Goal: Find specific page/section: Find specific page/section

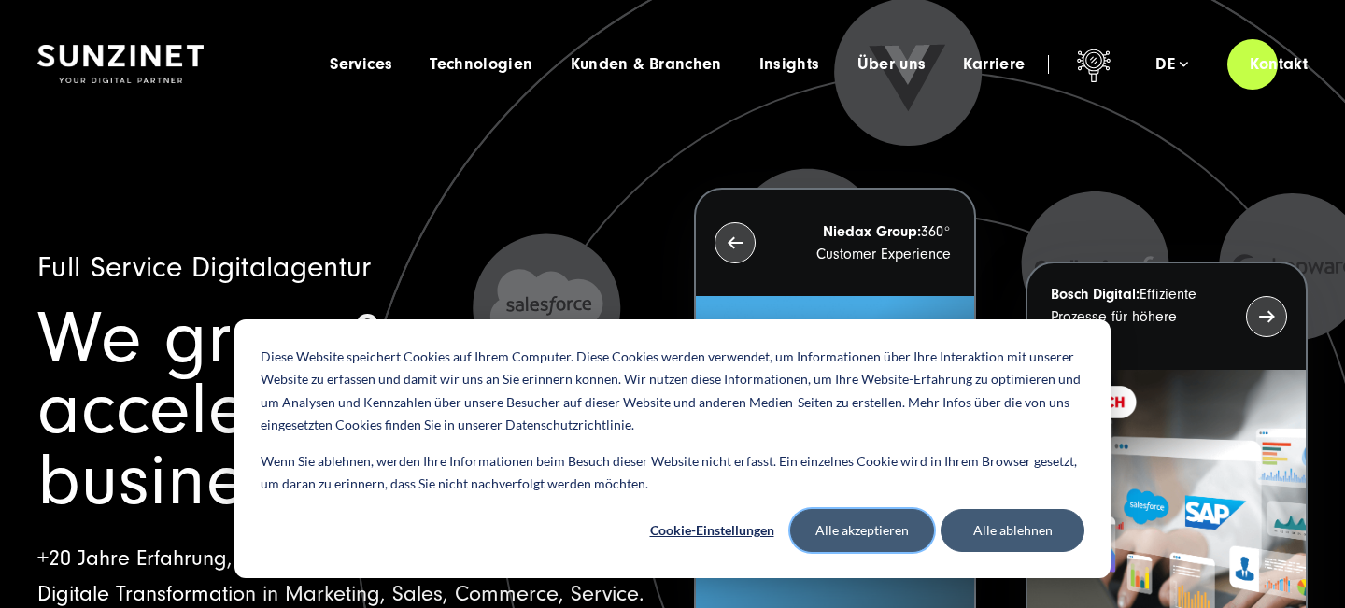
click at [892, 527] on button "Alle akzeptieren" at bounding box center [862, 530] width 144 height 43
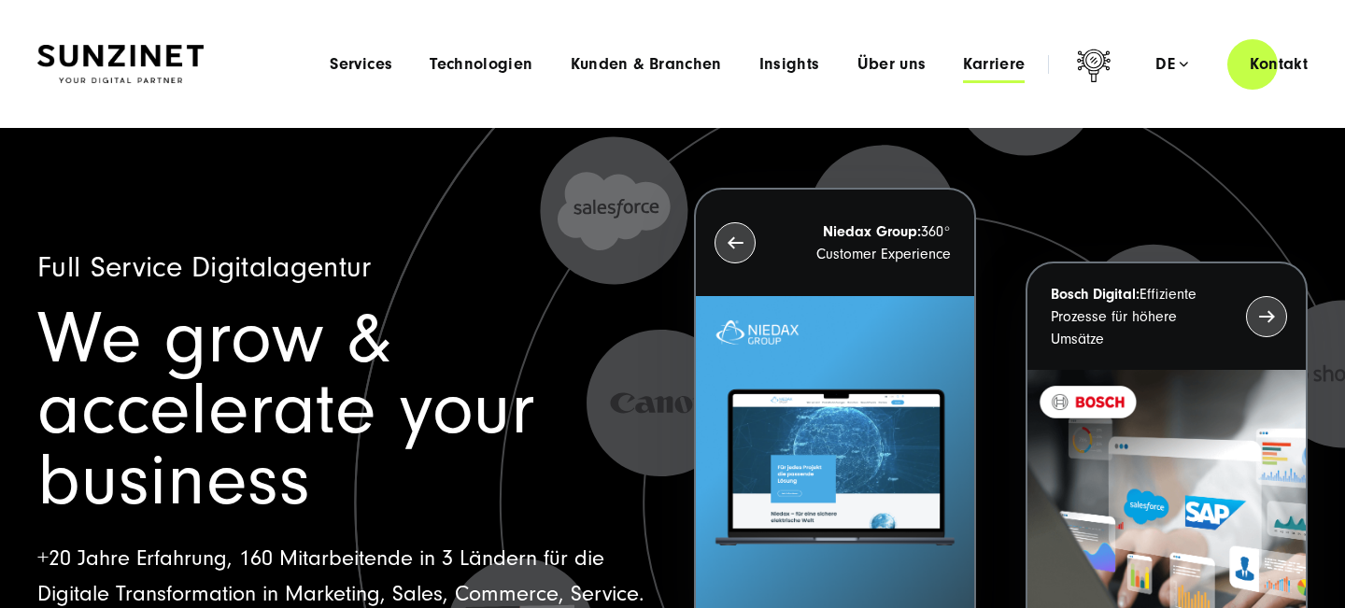
click at [1010, 72] on span "Karriere" at bounding box center [994, 64] width 62 height 19
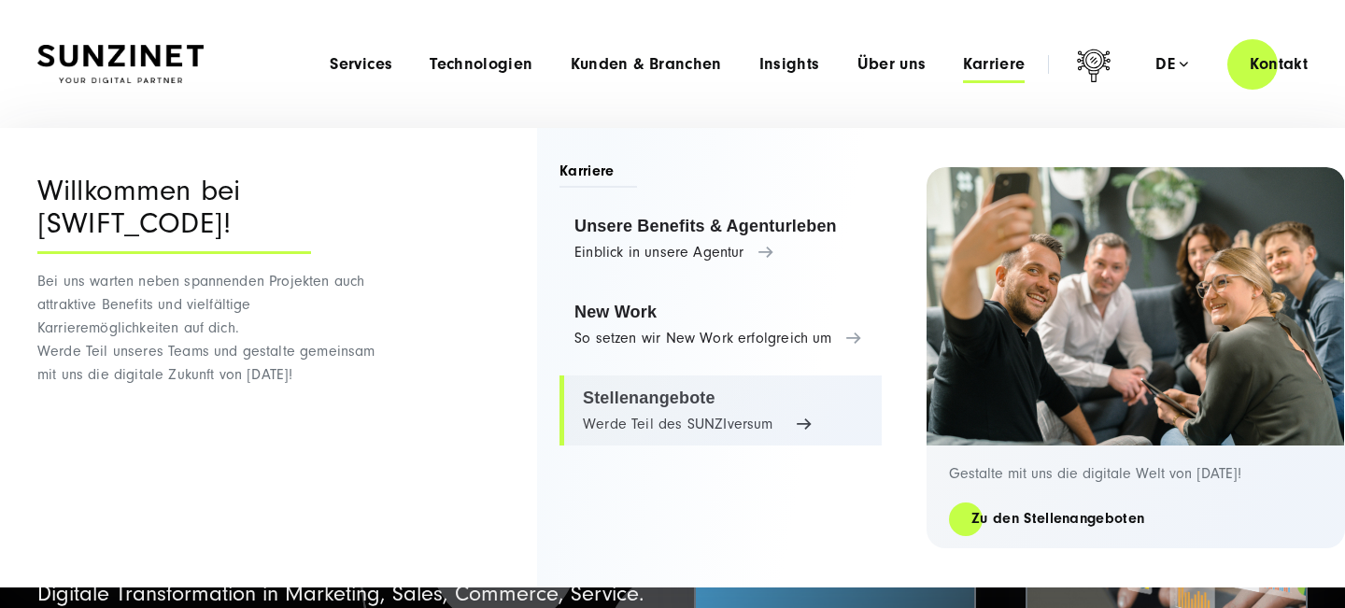
click at [640, 427] on link "Stellenangebote Werde Teil des SUNZIversum" at bounding box center [720, 410] width 322 height 71
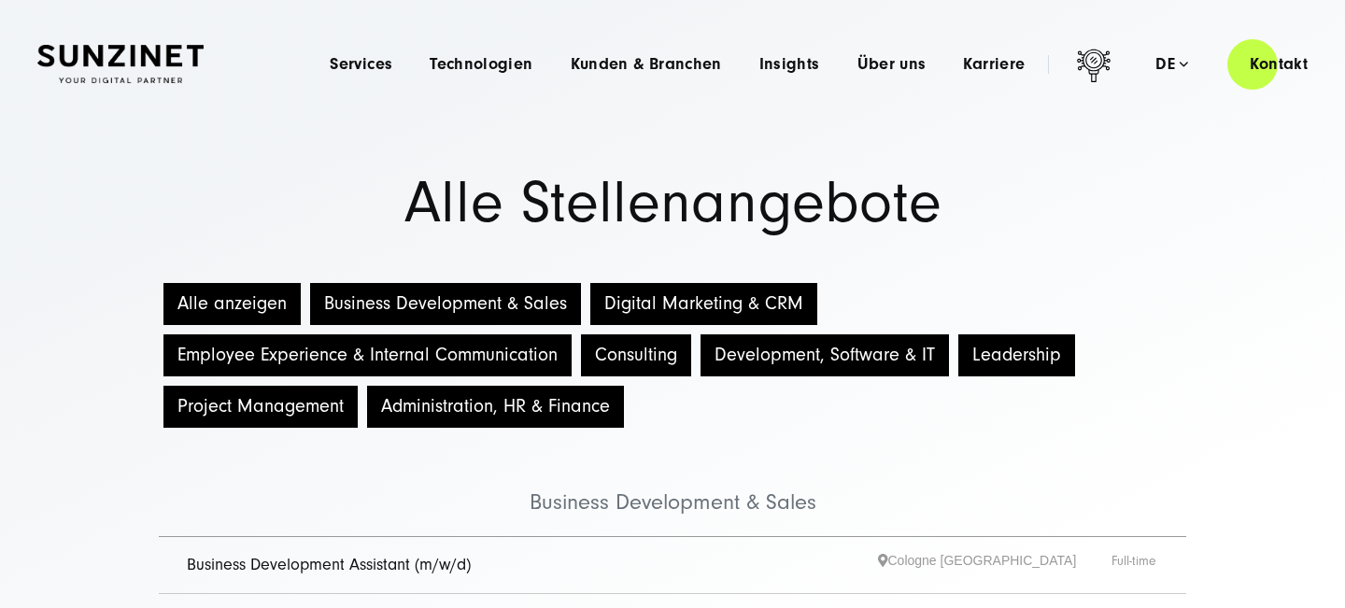
click at [672, 303] on button "Digital Marketing & CRM" at bounding box center [703, 304] width 227 height 42
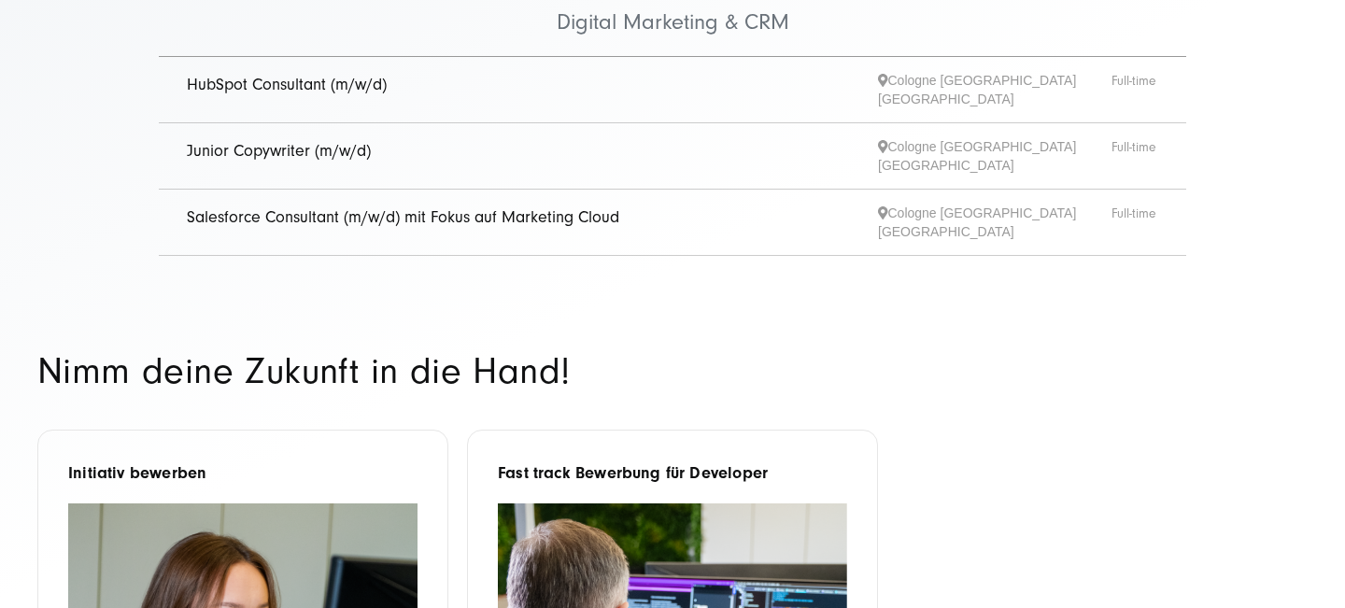
scroll to position [482, 0]
